Goal: Communication & Community: Answer question/provide support

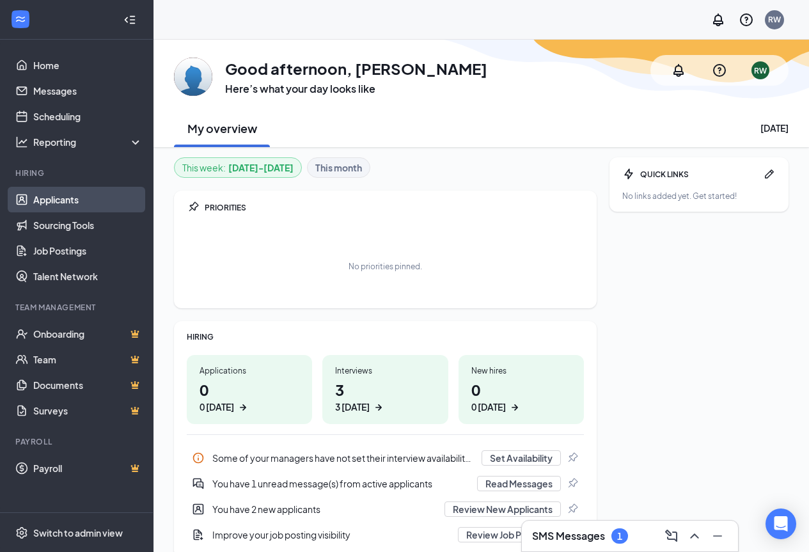
click at [78, 199] on link "Applicants" at bounding box center [87, 200] width 109 height 26
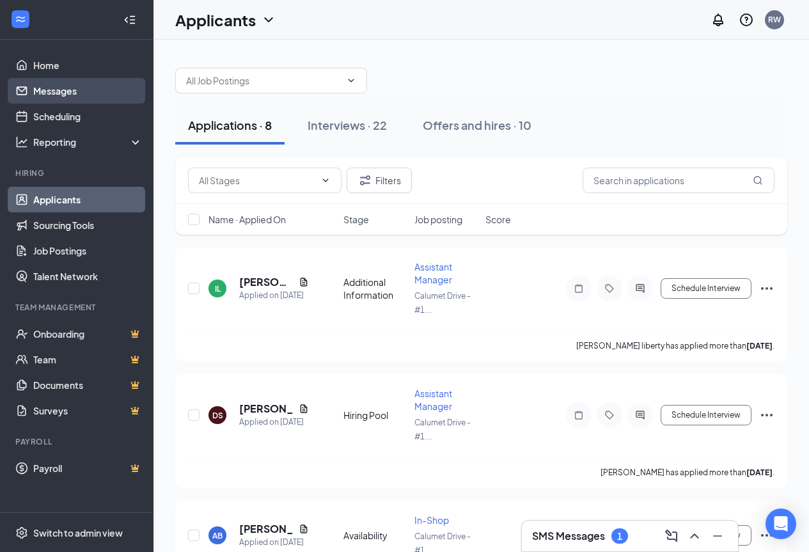
click at [64, 90] on link "Messages" at bounding box center [87, 91] width 109 height 26
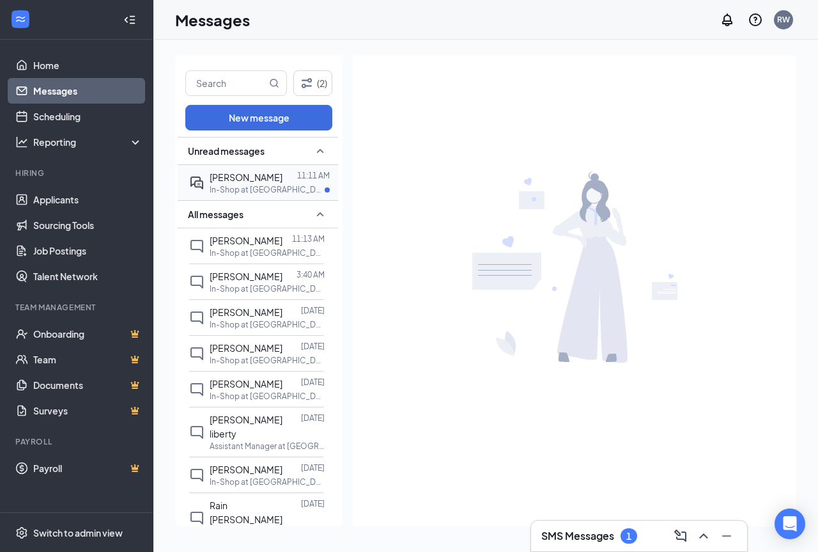
click at [228, 184] on p "In-Shop at [GEOGRAPHIC_DATA] - #1411" at bounding box center [267, 189] width 115 height 11
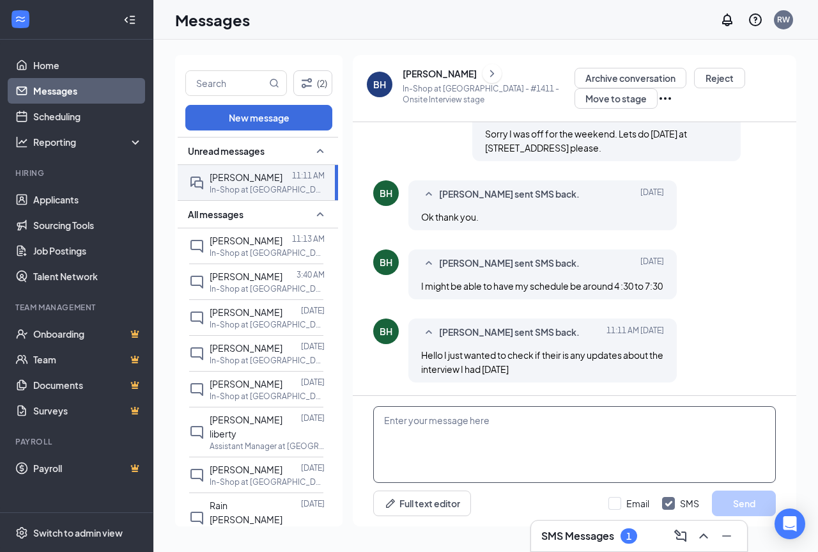
click at [437, 432] on textarea at bounding box center [574, 444] width 403 height 77
click at [446, 425] on textarea "The position is currently fille" at bounding box center [574, 444] width 403 height 77
click at [535, 422] on textarea "The position has been currently fille" at bounding box center [574, 444] width 403 height 77
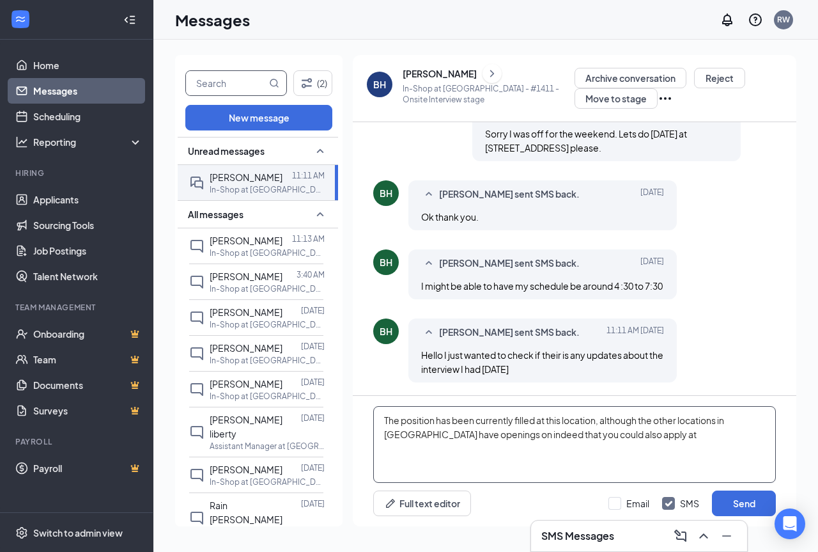
type textarea "The position has been currently filled at this location, although the other loc…"
click at [249, 84] on input "text" at bounding box center [226, 83] width 81 height 24
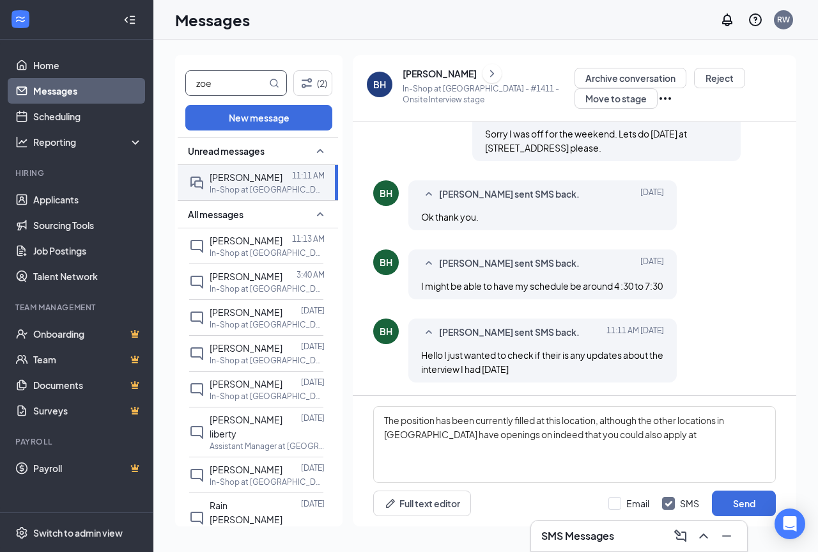
type input "zoe"
click at [272, 83] on icon "MagnifyingGlass" at bounding box center [274, 83] width 10 height 10
click at [275, 81] on icon "MagnifyingGlass" at bounding box center [274, 83] width 10 height 10
click at [72, 202] on link "Applicants" at bounding box center [87, 200] width 109 height 26
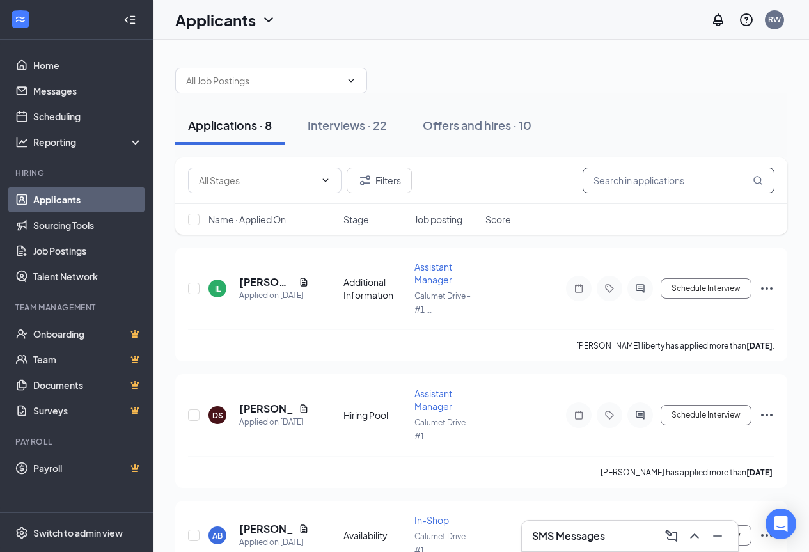
drag, startPoint x: 627, startPoint y: 185, endPoint x: 637, endPoint y: 171, distance: 17.8
click at [627, 185] on input "text" at bounding box center [678, 181] width 192 height 26
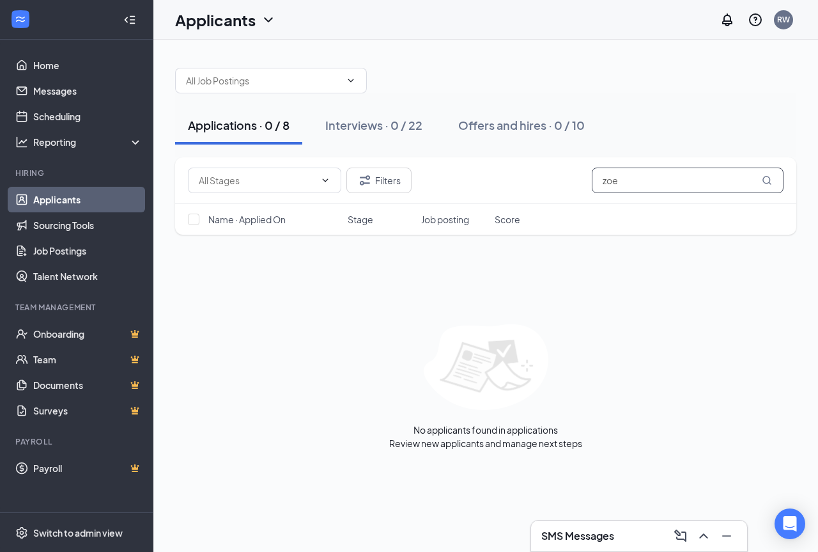
type input "zoe"
click at [586, 528] on div "SMS Messages" at bounding box center [640, 536] width 196 height 20
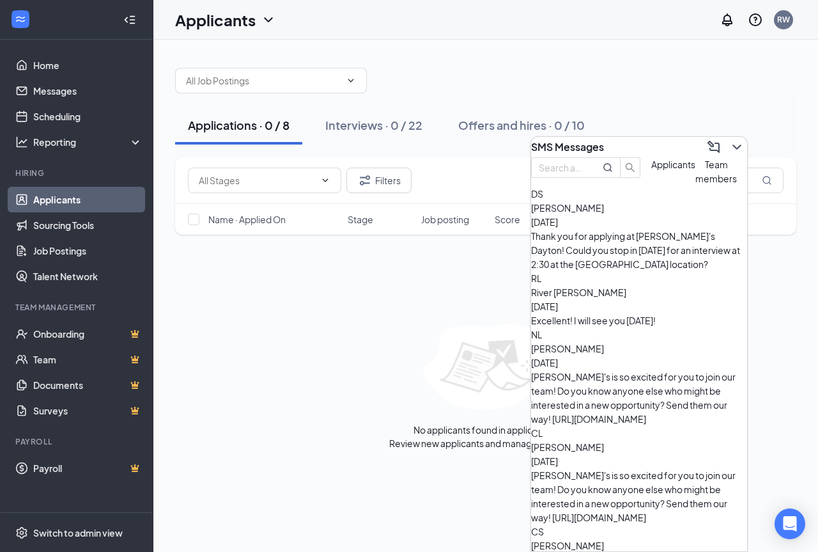
scroll to position [208, 0]
click at [350, 134] on button "Interviews · 0 / 22" at bounding box center [374, 125] width 123 height 38
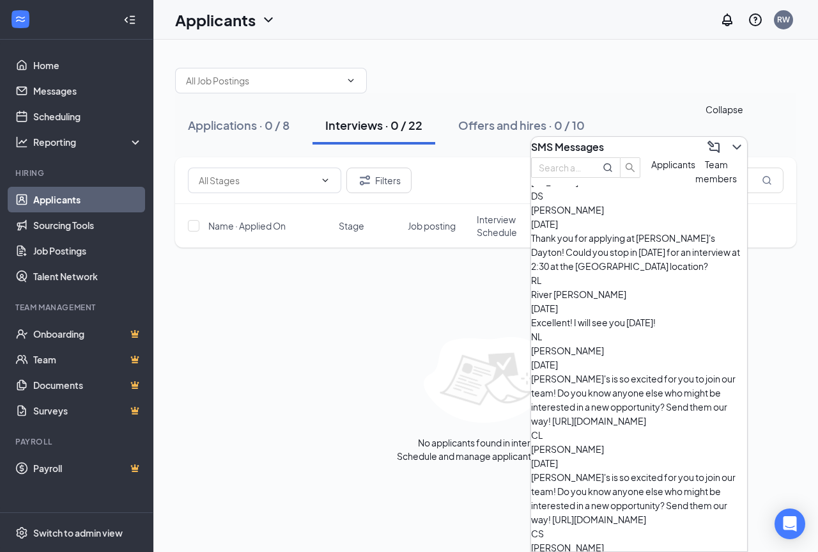
click at [730, 143] on icon "ChevronDown" at bounding box center [737, 146] width 15 height 15
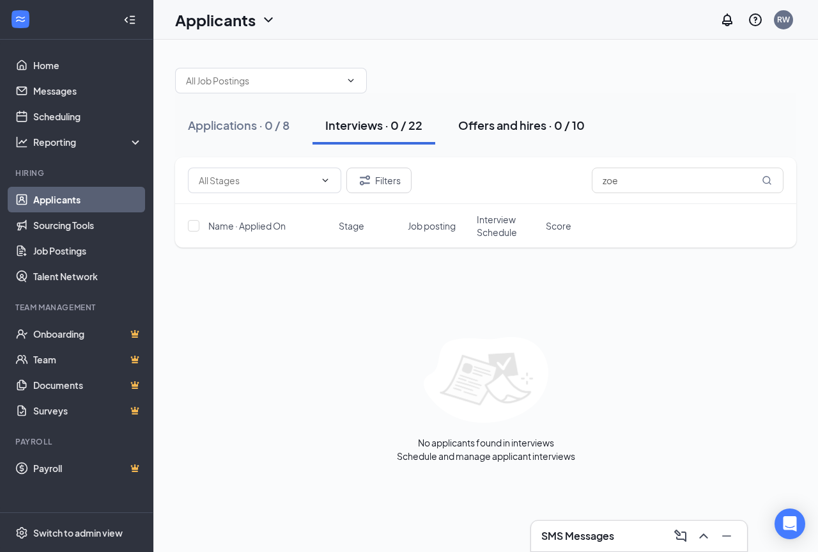
click at [508, 121] on div "Offers and hires · 0 / 10" at bounding box center [521, 125] width 127 height 16
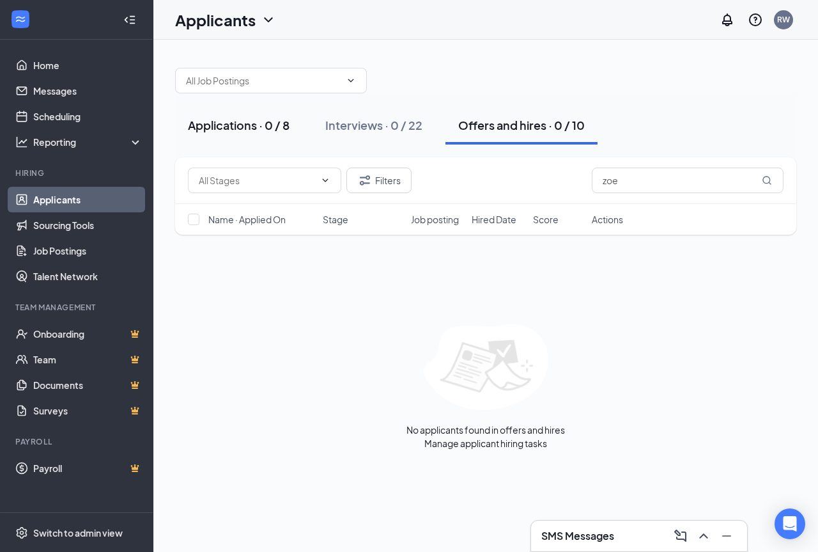
click at [230, 118] on div "Applications · 0 / 8" at bounding box center [239, 125] width 102 height 16
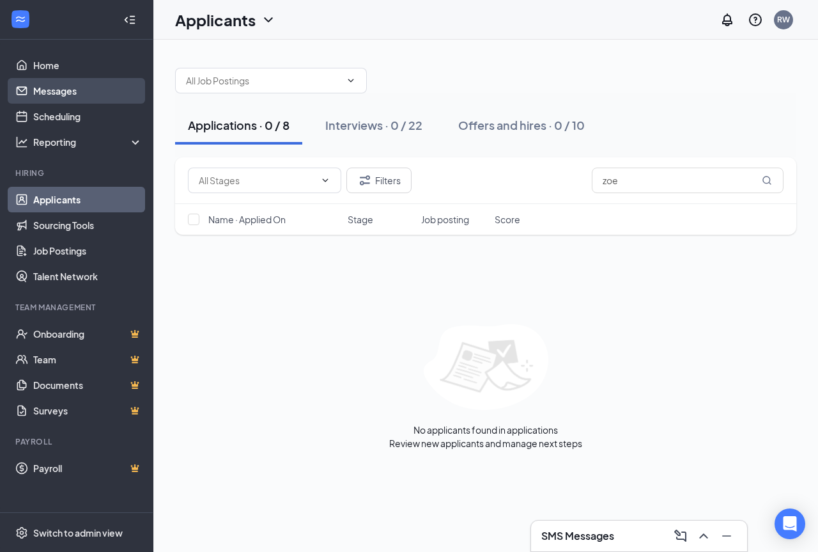
click at [49, 94] on link "Messages" at bounding box center [87, 91] width 109 height 26
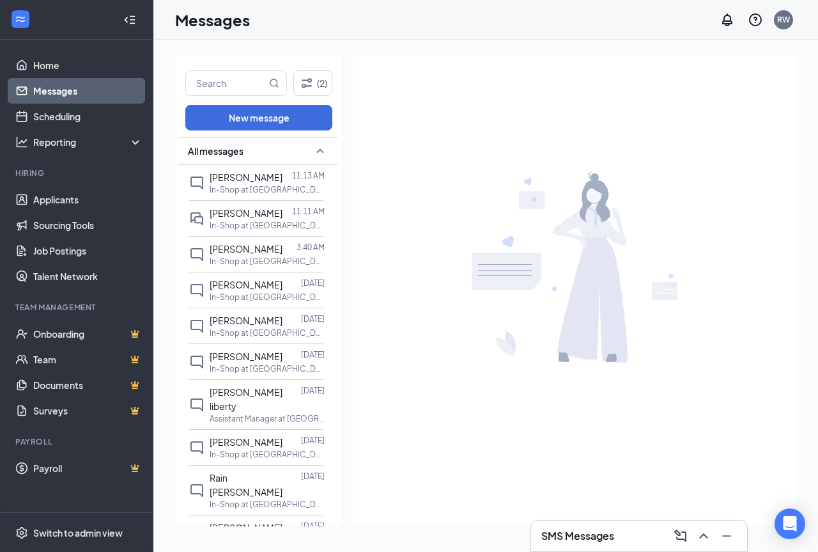
click at [60, 97] on link "Messages" at bounding box center [87, 91] width 109 height 26
click at [221, 219] on div "[PERSON_NAME] 11:11 AM In-Shop at [GEOGRAPHIC_DATA] - #1411" at bounding box center [256, 218] width 134 height 36
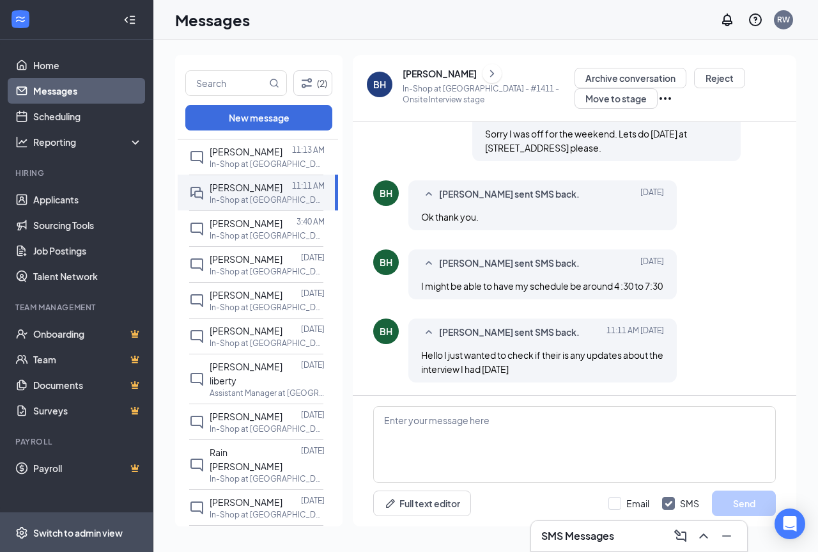
scroll to position [64, 0]
